Goal: Find specific page/section: Find specific page/section

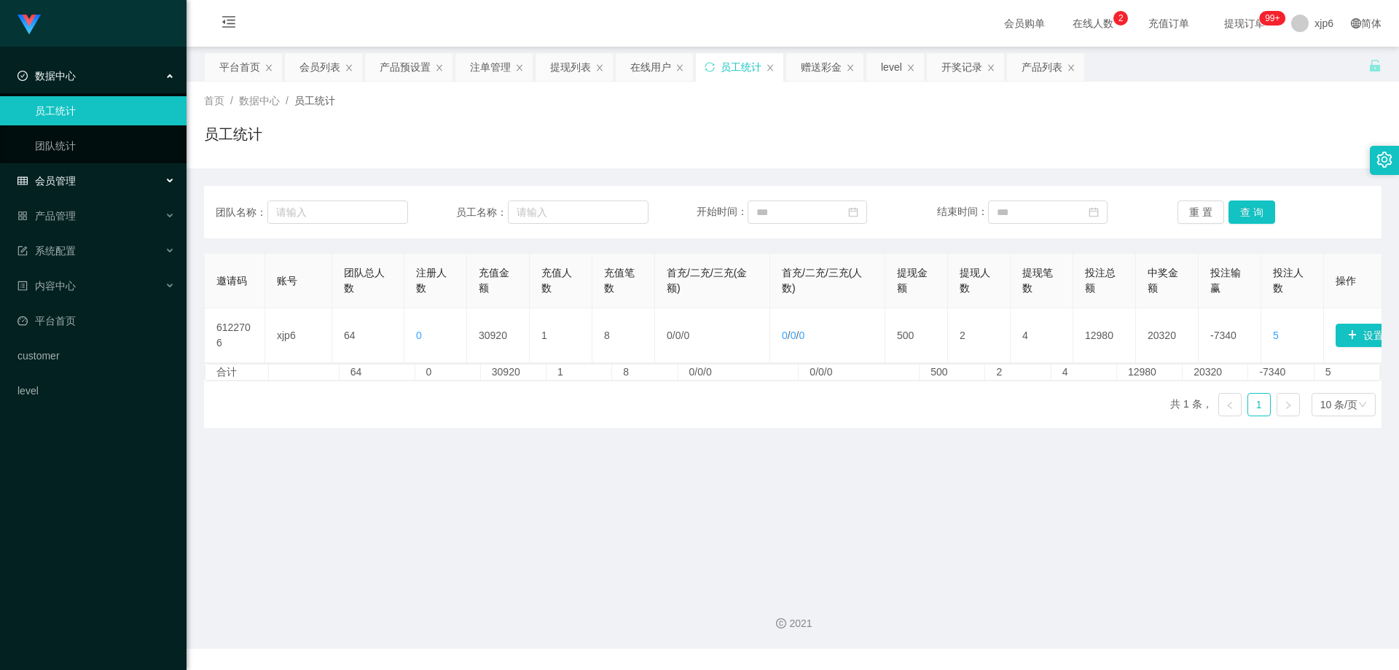
click at [76, 182] on div "会员管理" at bounding box center [93, 180] width 187 height 29
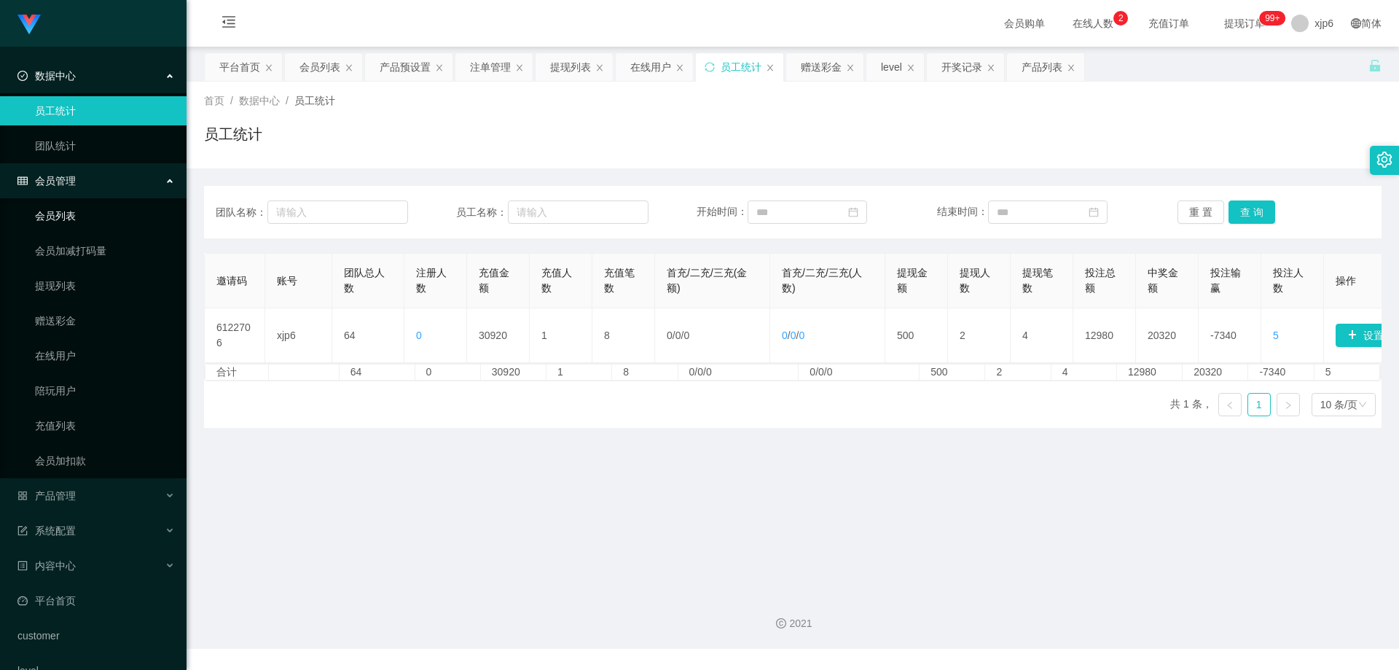
drag, startPoint x: 82, startPoint y: 216, endPoint x: 114, endPoint y: 227, distance: 34.6
click at [82, 216] on link "会员列表" at bounding box center [105, 215] width 140 height 29
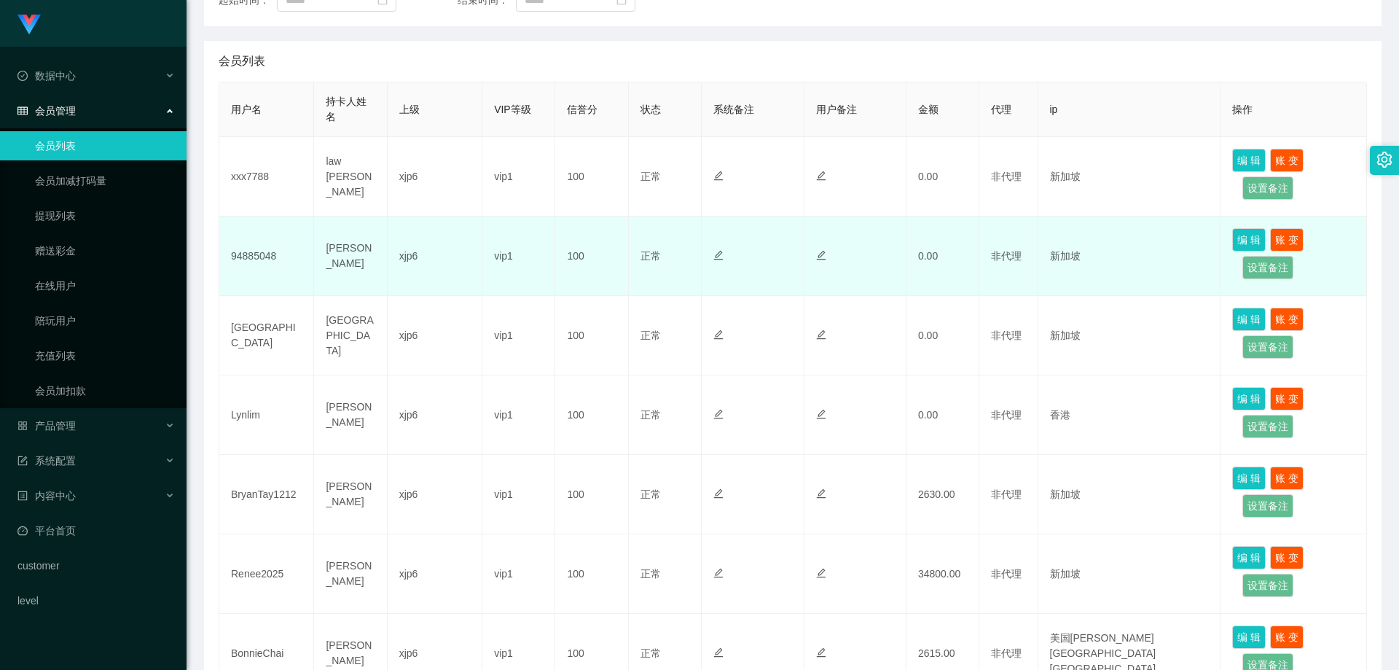
scroll to position [291, 0]
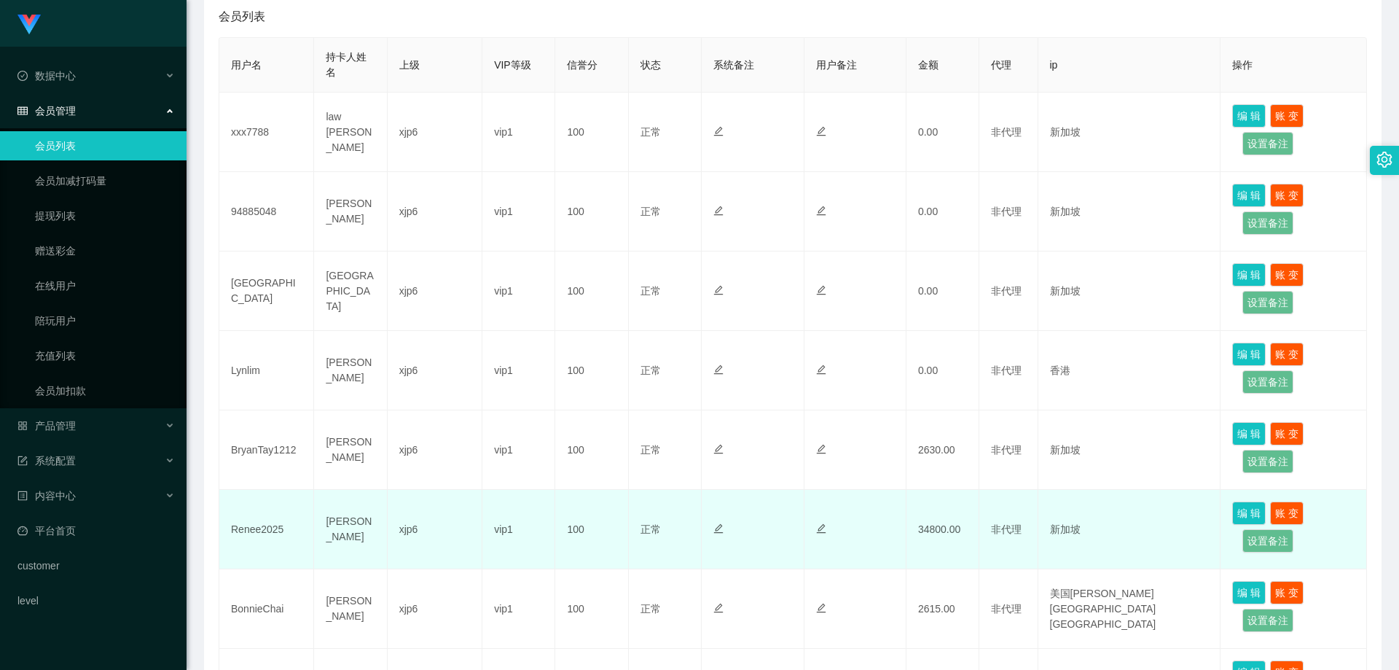
click at [268, 527] on td "Renee2025" at bounding box center [266, 529] width 95 height 79
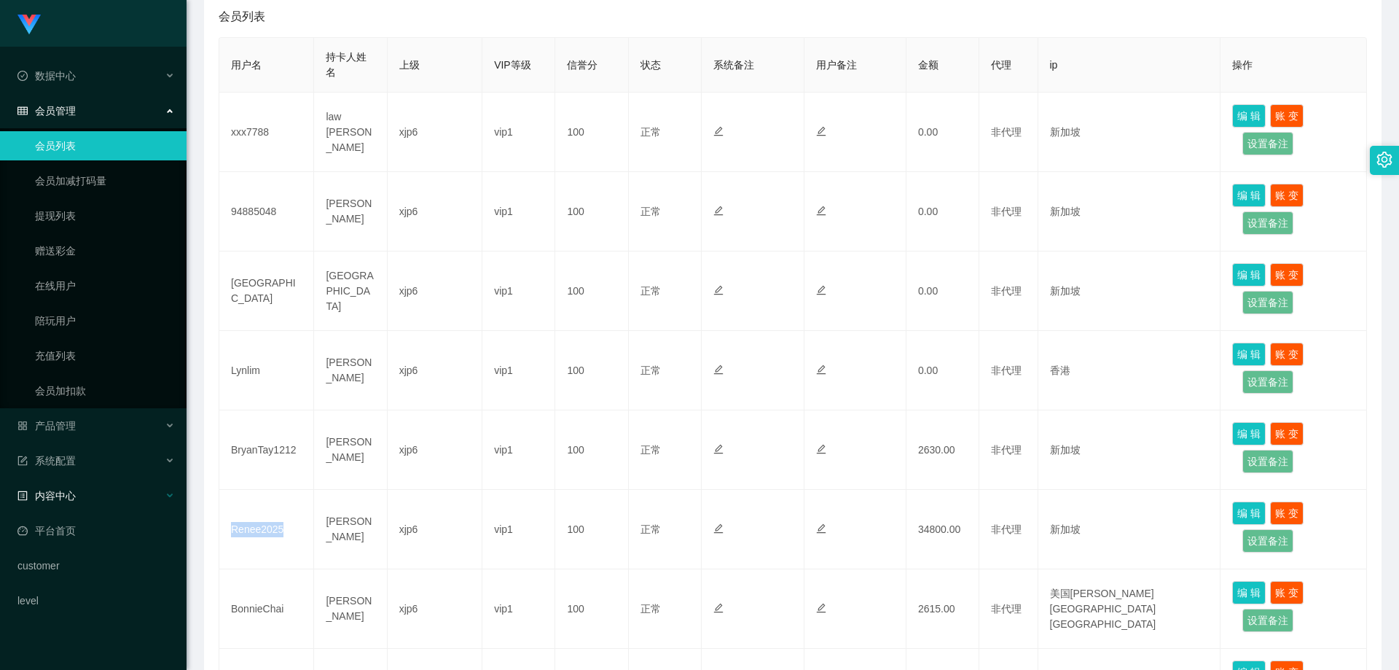
copy td "Renee2025"
click at [82, 78] on div "数据中心" at bounding box center [93, 75] width 187 height 29
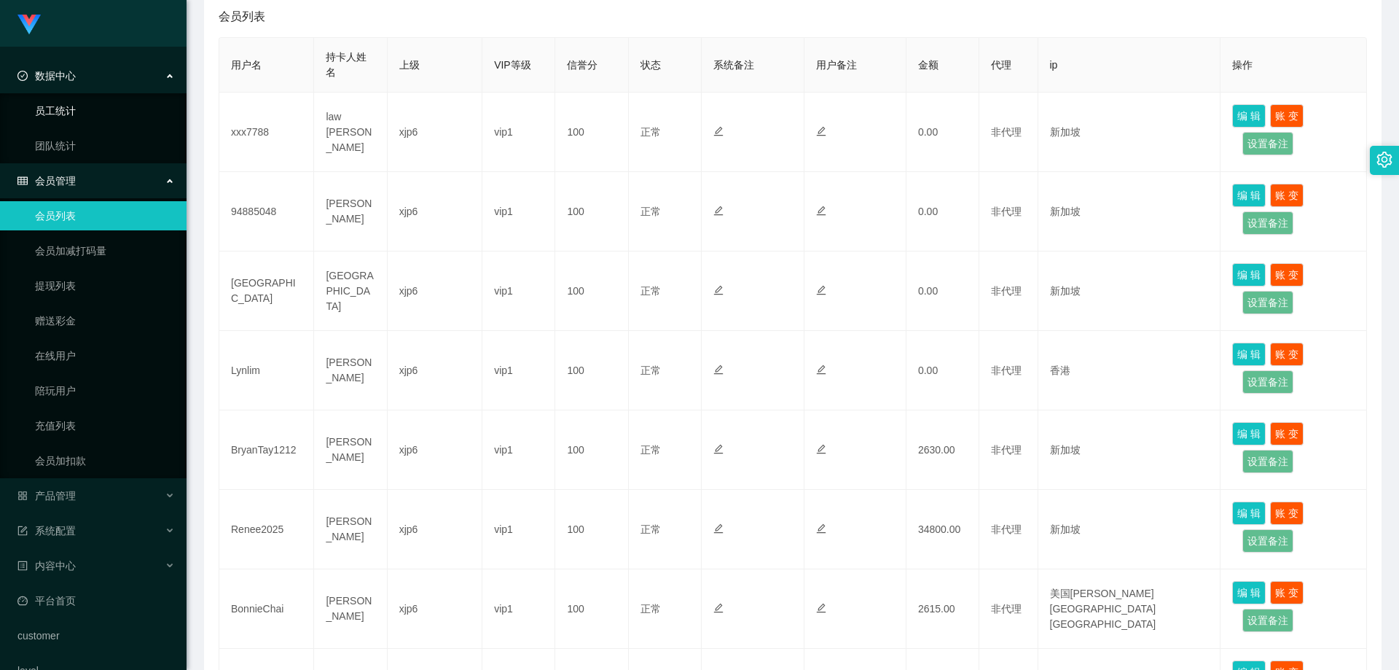
click at [73, 105] on link "员工统计" at bounding box center [105, 110] width 140 height 29
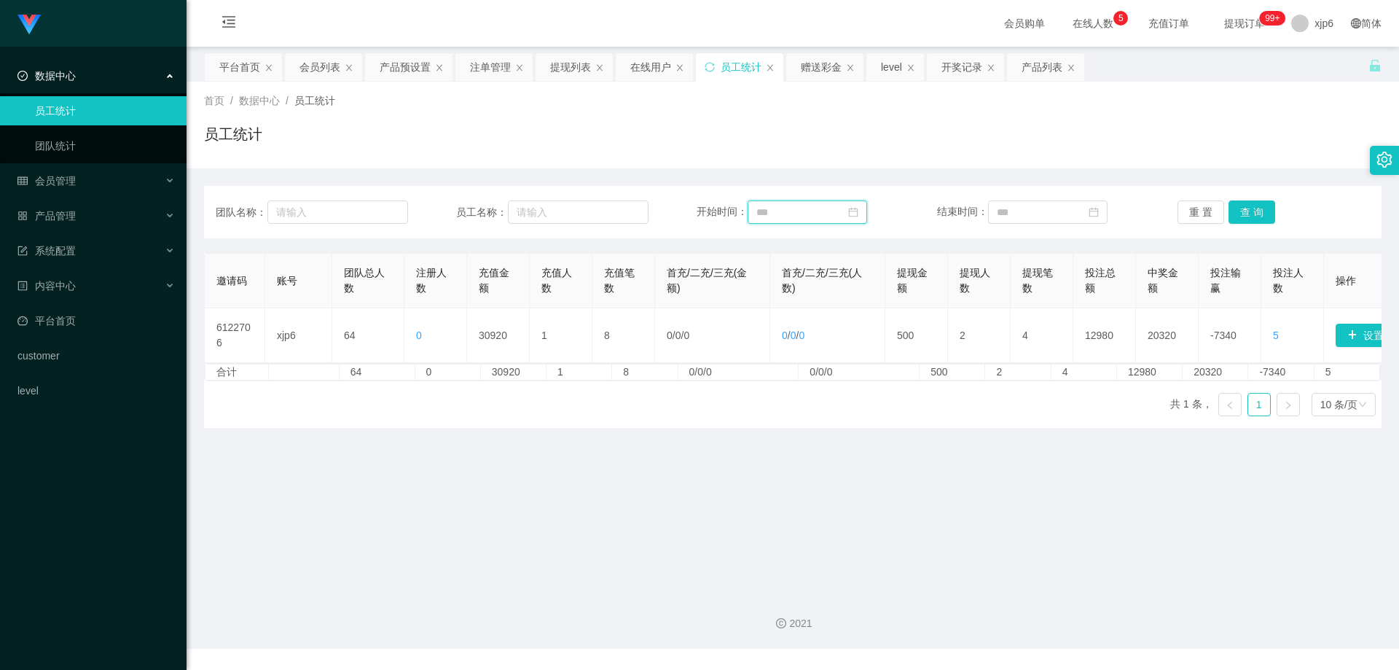
click at [750, 207] on input at bounding box center [807, 211] width 119 height 23
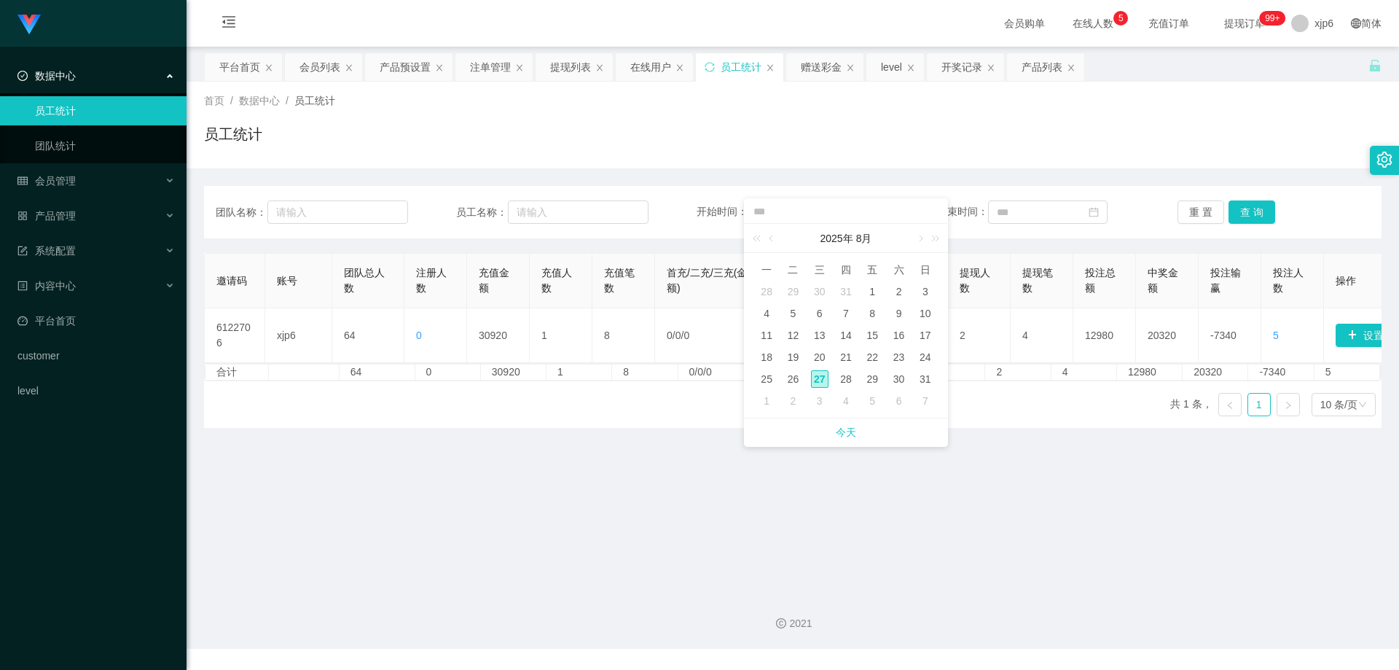
drag, startPoint x: 871, startPoint y: 293, endPoint x: 914, endPoint y: 294, distance: 43.0
click at [871, 293] on div "1" at bounding box center [871, 291] width 17 height 17
type input "**********"
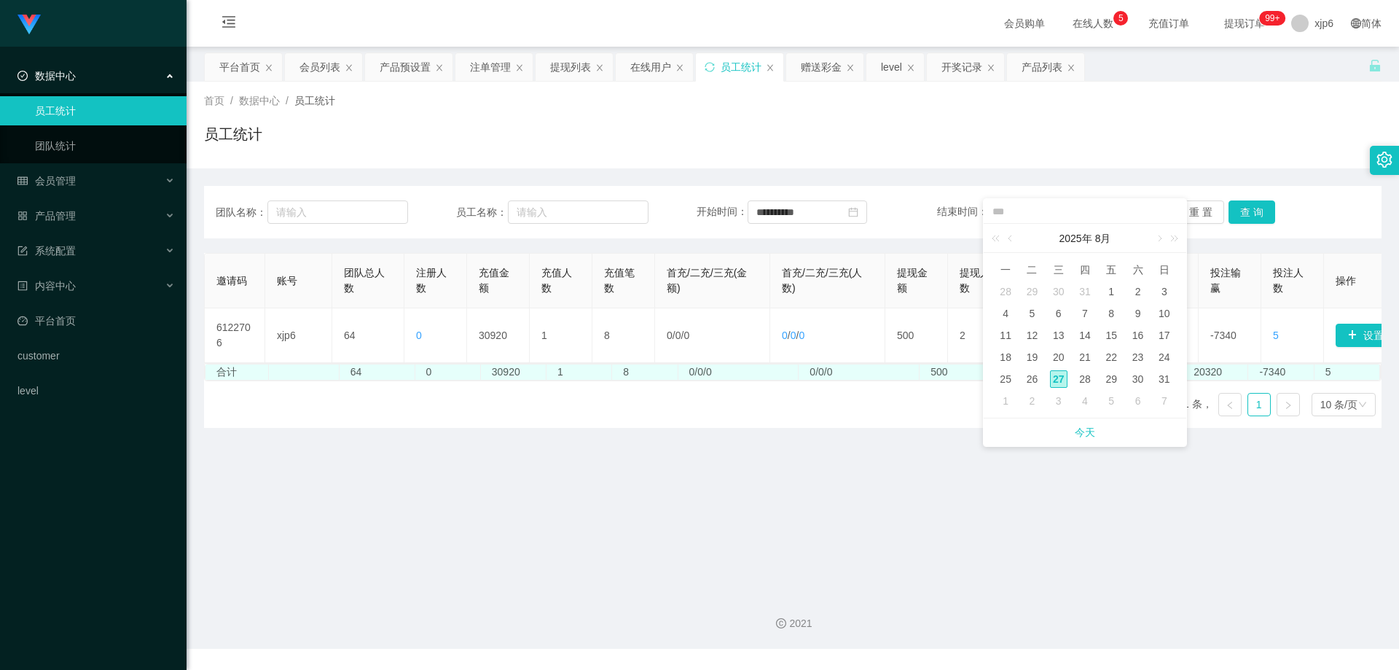
click at [1082, 380] on div "28" at bounding box center [1084, 378] width 17 height 17
type input "**********"
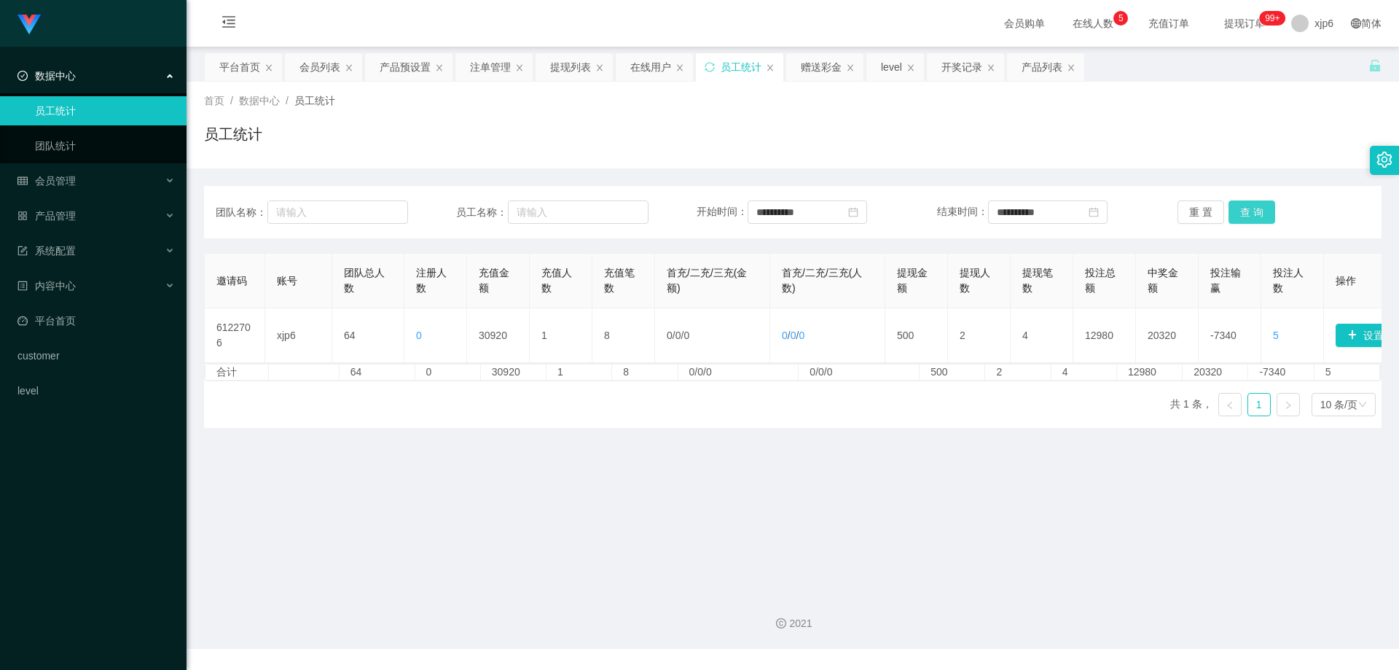
click at [1247, 204] on button "查 询" at bounding box center [1251, 211] width 47 height 23
